Goal: Task Accomplishment & Management: Complete application form

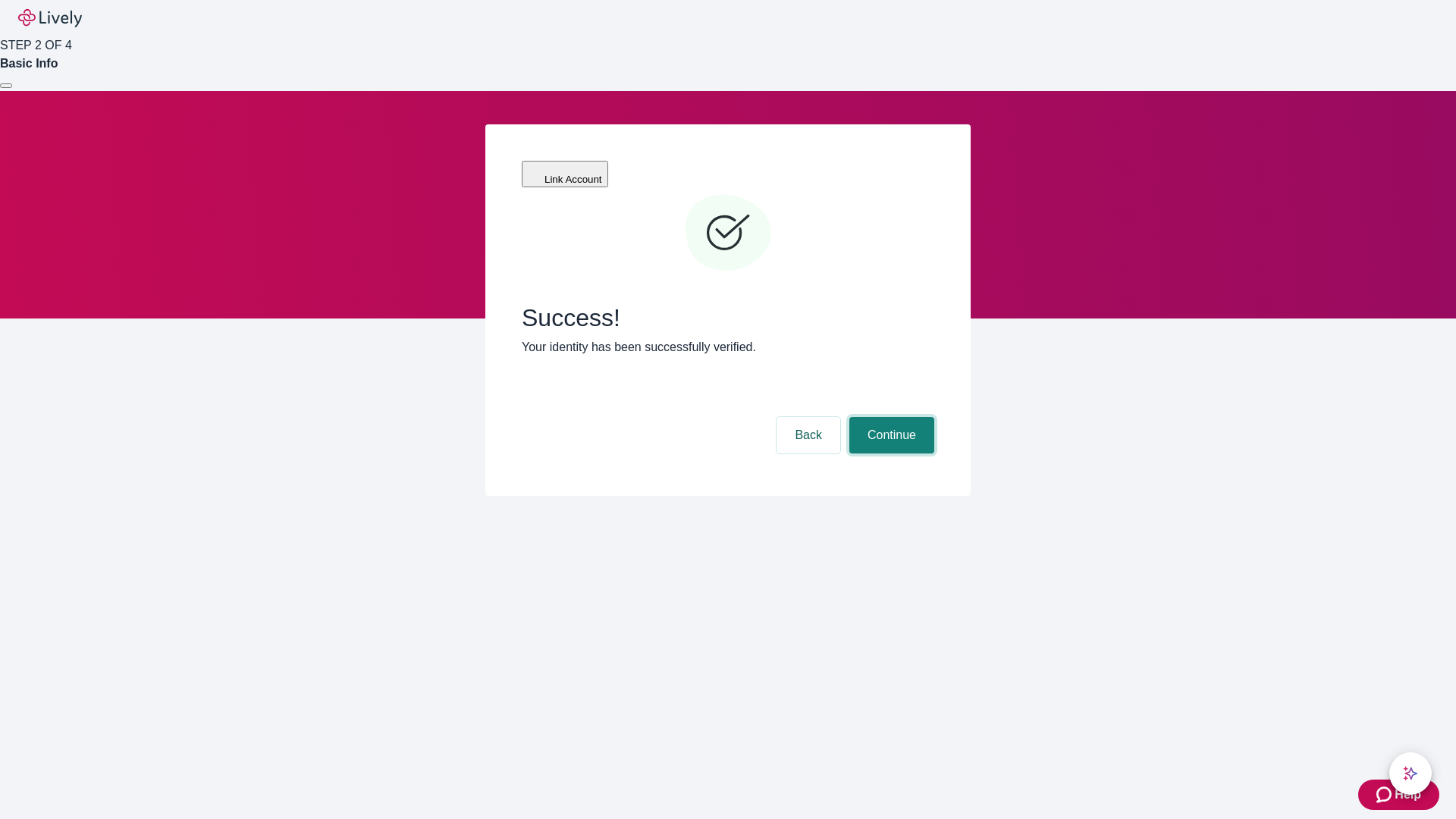
click at [890, 417] on button "Continue" at bounding box center [891, 436] width 85 height 37
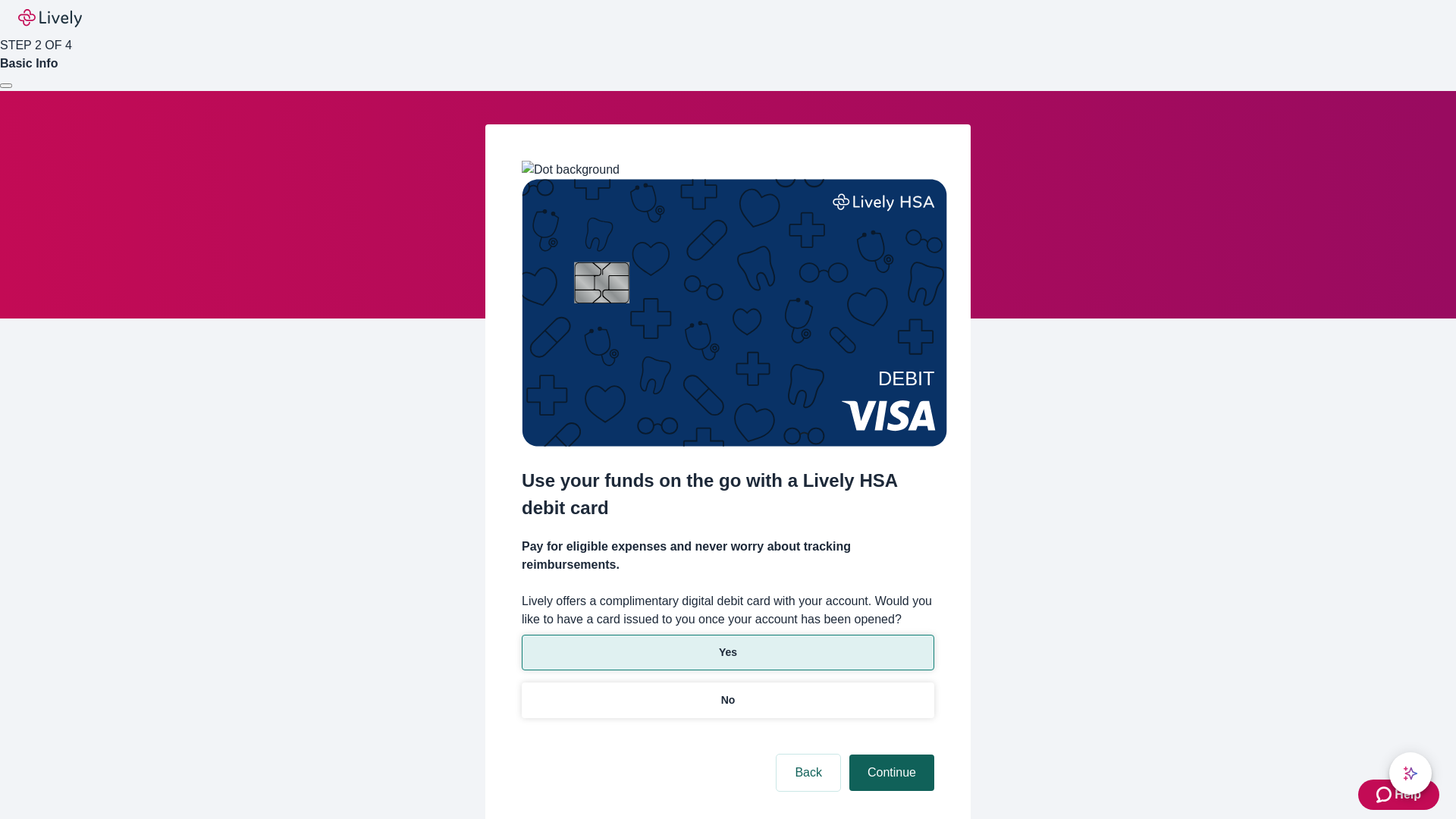
click at [727, 692] on p "No" at bounding box center [728, 700] width 15 height 16
click at [890, 754] on button "Continue" at bounding box center [891, 772] width 85 height 37
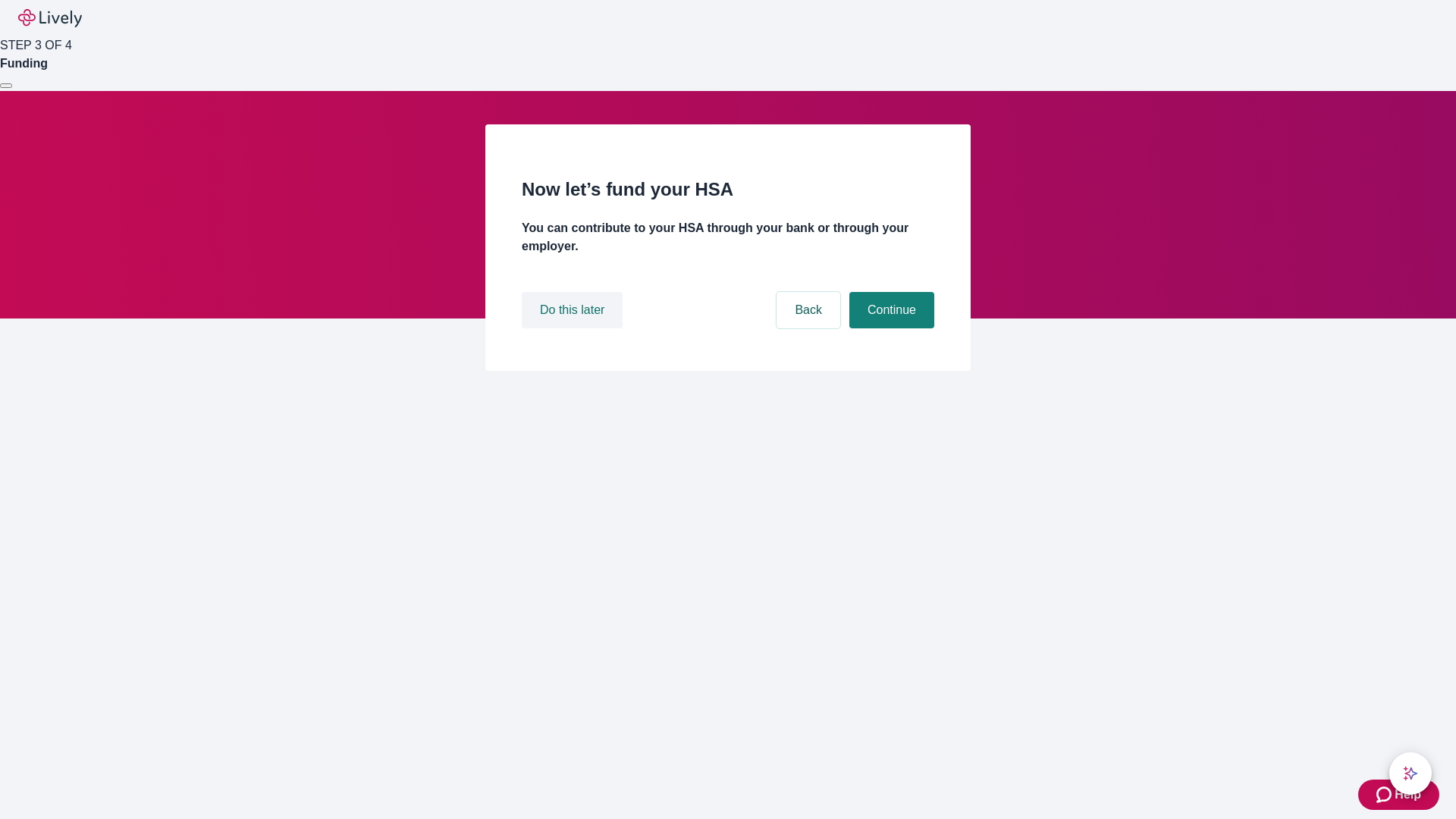
click at [574, 328] on button "Do this later" at bounding box center [572, 310] width 101 height 37
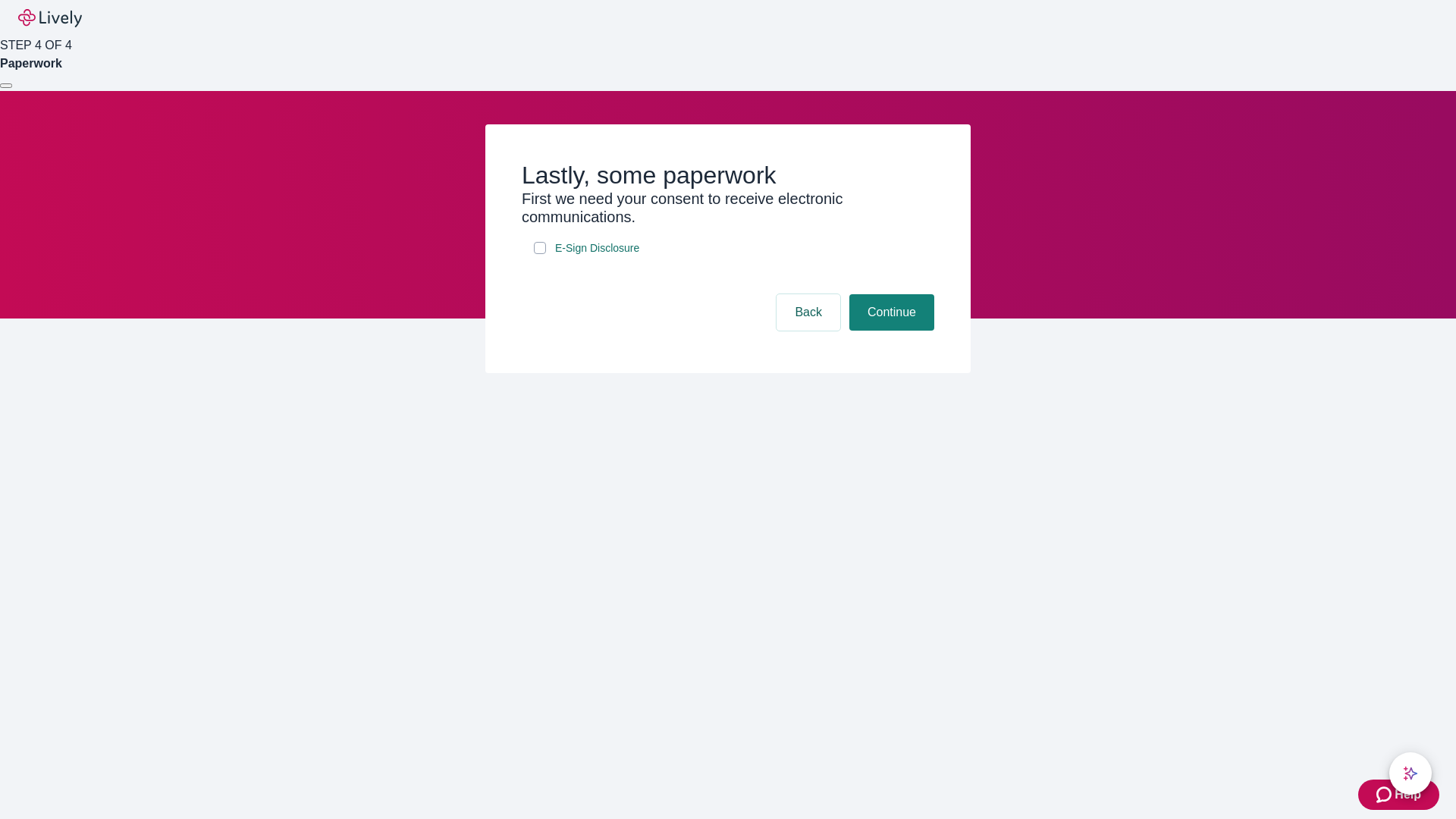
click at [540, 254] on input "E-Sign Disclosure" at bounding box center [540, 248] width 12 height 12
checkbox input "true"
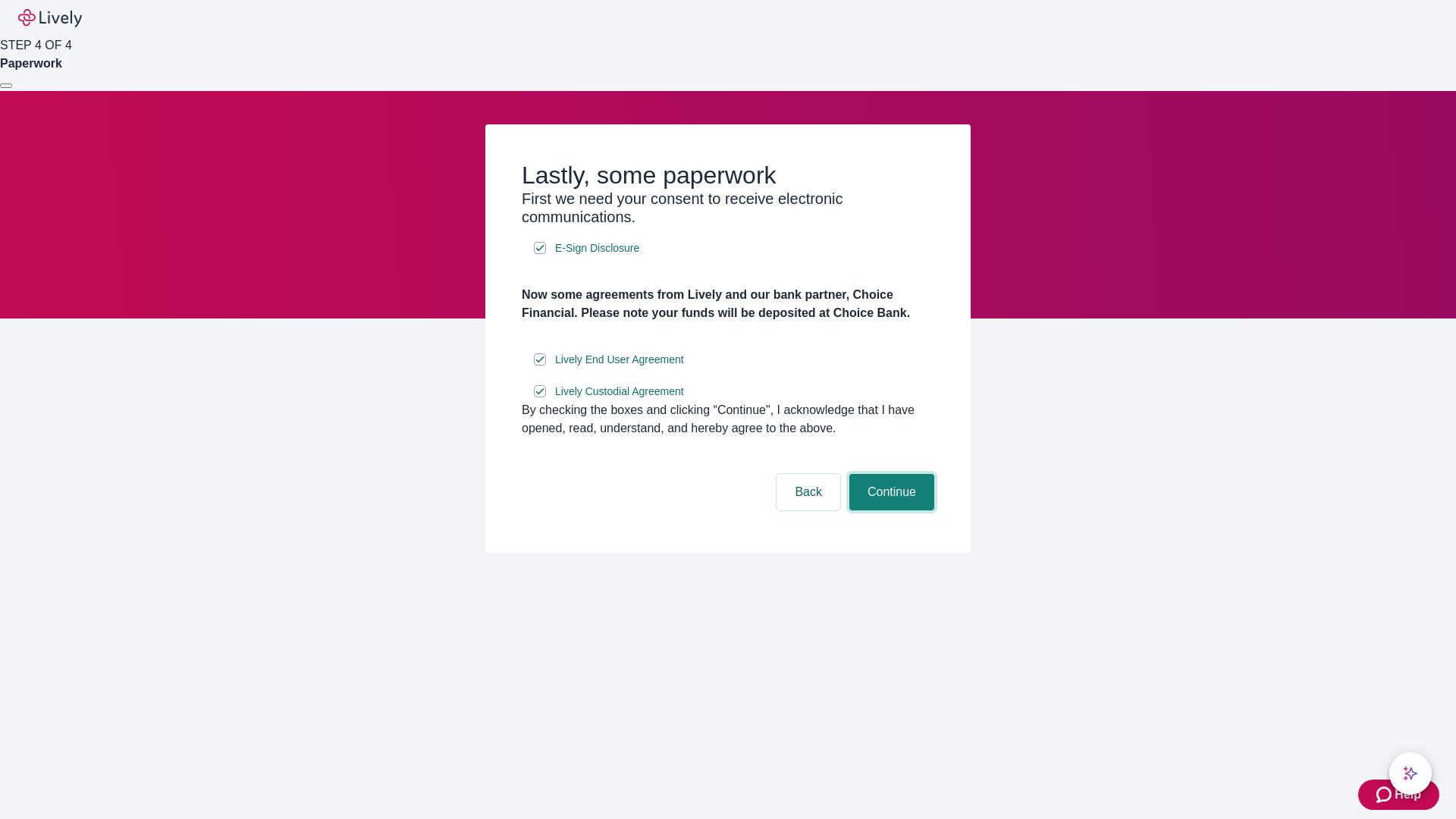
click at [890, 511] on button "Continue" at bounding box center [891, 492] width 85 height 37
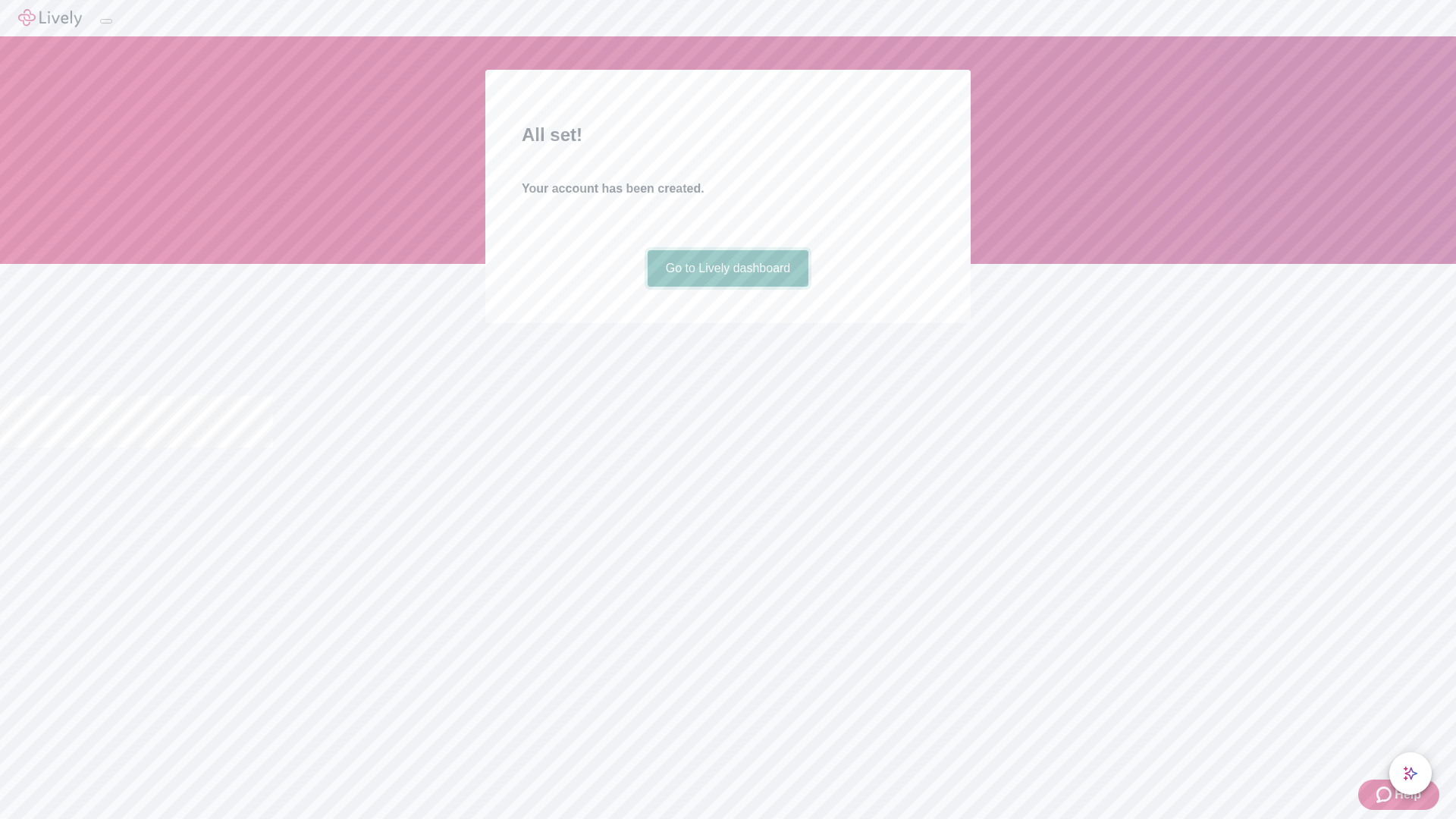
click at [727, 286] on link "Go to Lively dashboard" at bounding box center [728, 269] width 162 height 37
